Goal: Task Accomplishment & Management: Use online tool/utility

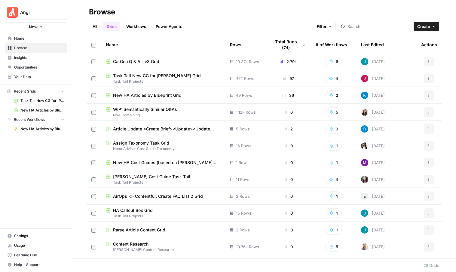
click at [138, 95] on span "New HA Articles by Blueprint Grid" at bounding box center [147, 95] width 69 height 6
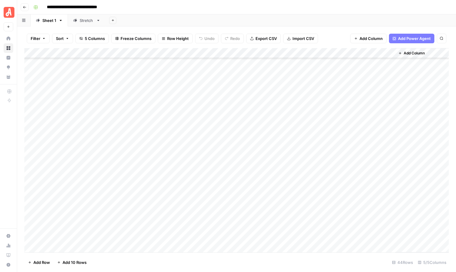
scroll to position [265, 0]
click at [76, 262] on span "Add 10 Rows" at bounding box center [75, 262] width 24 height 6
click at [95, 136] on div "Add Column" at bounding box center [236, 150] width 424 height 204
drag, startPoint x: 100, startPoint y: 139, endPoint x: 99, endPoint y: 153, distance: 13.9
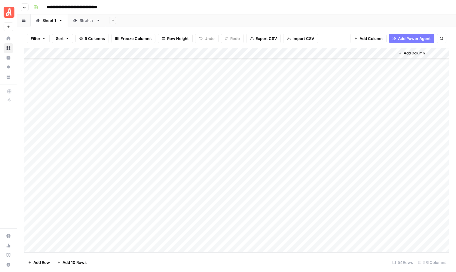
click at [99, 153] on div "Add Column" at bounding box center [236, 150] width 424 height 204
click at [142, 124] on div "Add Column" at bounding box center [236, 150] width 424 height 204
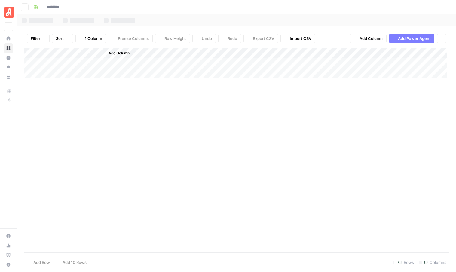
type input "**********"
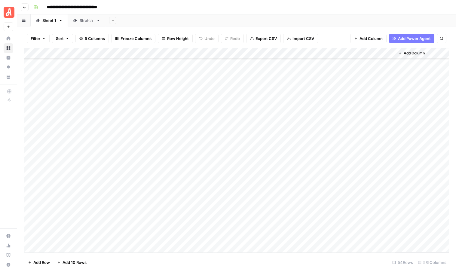
scroll to position [367, 0]
click at [138, 124] on div "Add Column" at bounding box center [236, 150] width 424 height 204
type textarea "**********"
click at [131, 142] on div "Add Column" at bounding box center [236, 150] width 424 height 204
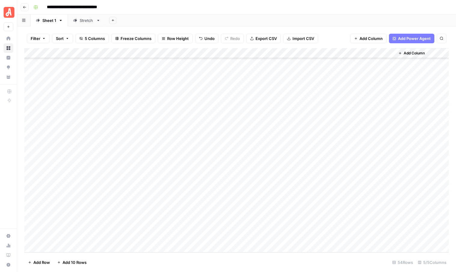
click at [132, 134] on div "Add Column" at bounding box center [236, 150] width 424 height 204
click at [126, 134] on div "Add Column" at bounding box center [236, 150] width 424 height 204
click at [126, 134] on textarea at bounding box center [152, 135] width 106 height 8
type textarea "**********"
click at [125, 151] on div "Add Column" at bounding box center [236, 150] width 424 height 204
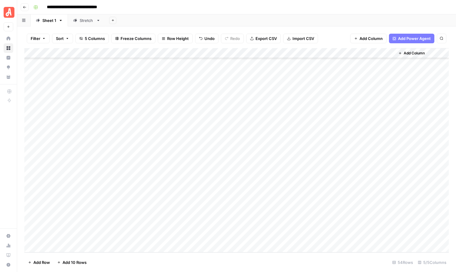
click at [124, 141] on div "Add Column" at bounding box center [236, 150] width 424 height 204
click at [129, 143] on div "Add Column" at bounding box center [236, 150] width 424 height 204
click at [129, 143] on textarea at bounding box center [152, 146] width 106 height 8
type textarea "**********"
click at [118, 157] on div "Add Column" at bounding box center [236, 150] width 424 height 204
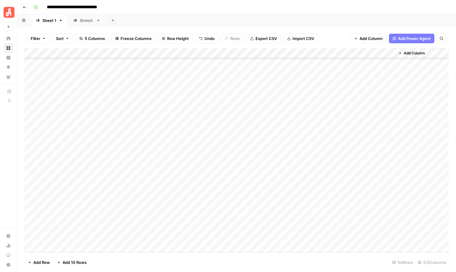
click at [128, 156] on div "Add Column" at bounding box center [236, 150] width 424 height 204
type textarea "**********"
click at [135, 168] on div "Add Column" at bounding box center [236, 150] width 424 height 204
click at [242, 124] on div "Add Column" at bounding box center [236, 150] width 424 height 204
click at [246, 134] on div "Add Column" at bounding box center [236, 150] width 424 height 204
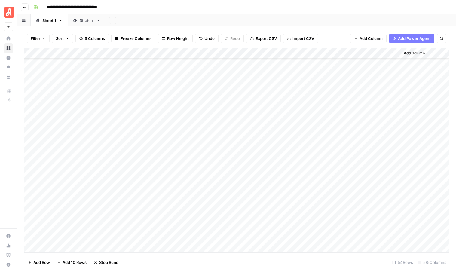
click at [245, 144] on div "Add Column" at bounding box center [236, 150] width 424 height 204
click at [245, 155] on div "Add Column" at bounding box center [236, 150] width 424 height 204
click at [281, 124] on div "Add Column" at bounding box center [236, 150] width 424 height 204
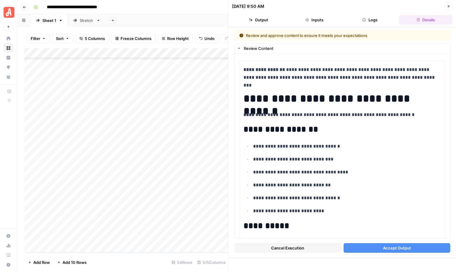
click at [364, 248] on button "Accept Output" at bounding box center [396, 248] width 107 height 10
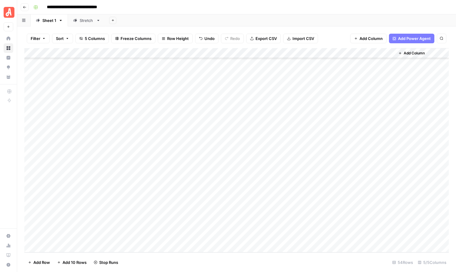
click at [279, 135] on div "Add Column" at bounding box center [236, 150] width 424 height 204
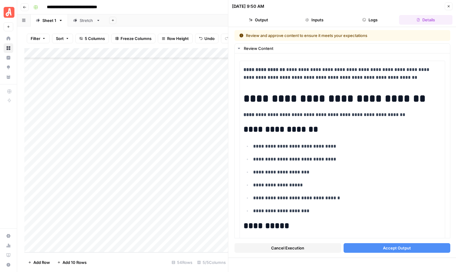
click at [363, 250] on button "Accept Output" at bounding box center [396, 248] width 107 height 10
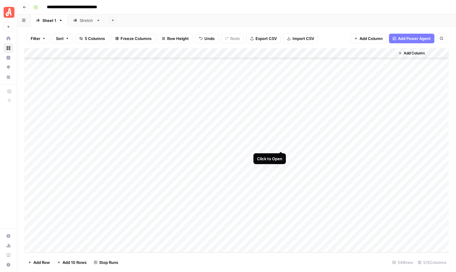
click at [281, 145] on div "Add Column" at bounding box center [236, 150] width 424 height 204
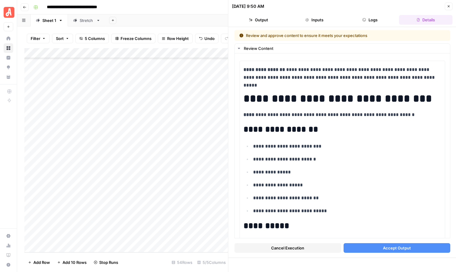
click at [370, 247] on button "Accept Output" at bounding box center [396, 248] width 107 height 10
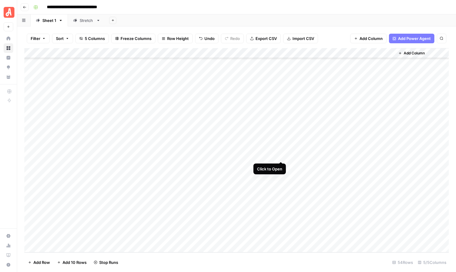
click at [282, 155] on div "Add Column" at bounding box center [236, 150] width 424 height 204
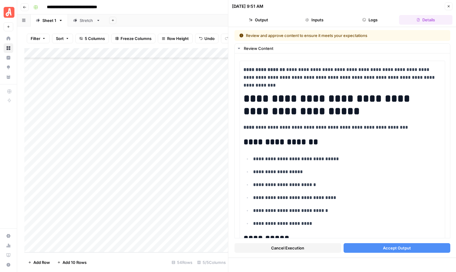
click at [389, 250] on span "Accept Output" at bounding box center [397, 248] width 28 height 6
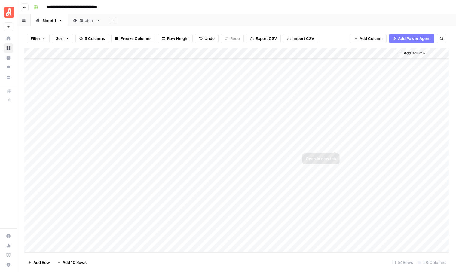
click at [336, 154] on div "Add Column" at bounding box center [236, 150] width 424 height 204
click at [335, 144] on div "Add Column" at bounding box center [236, 150] width 424 height 204
click at [336, 135] on div "Add Column" at bounding box center [236, 150] width 424 height 204
click at [23, 7] on icon "button" at bounding box center [25, 7] width 4 height 4
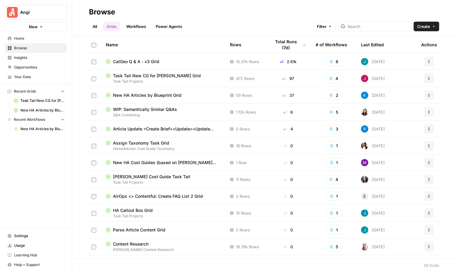
click at [146, 75] on span "Task Tail New CG for [PERSON_NAME] Grid" at bounding box center [157, 76] width 88 height 6
